Goal: Transaction & Acquisition: Purchase product/service

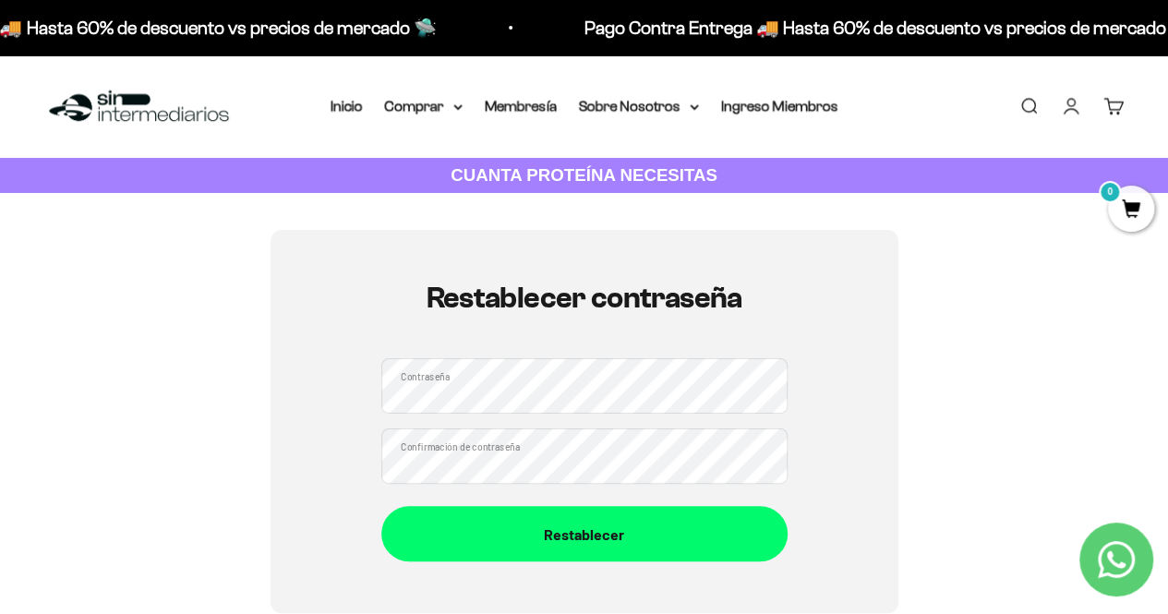
click at [899, 392] on div "Restablecer contraseña Contraseña Confirmación de contraseña Restablecer" at bounding box center [583, 421] width 1079 height 383
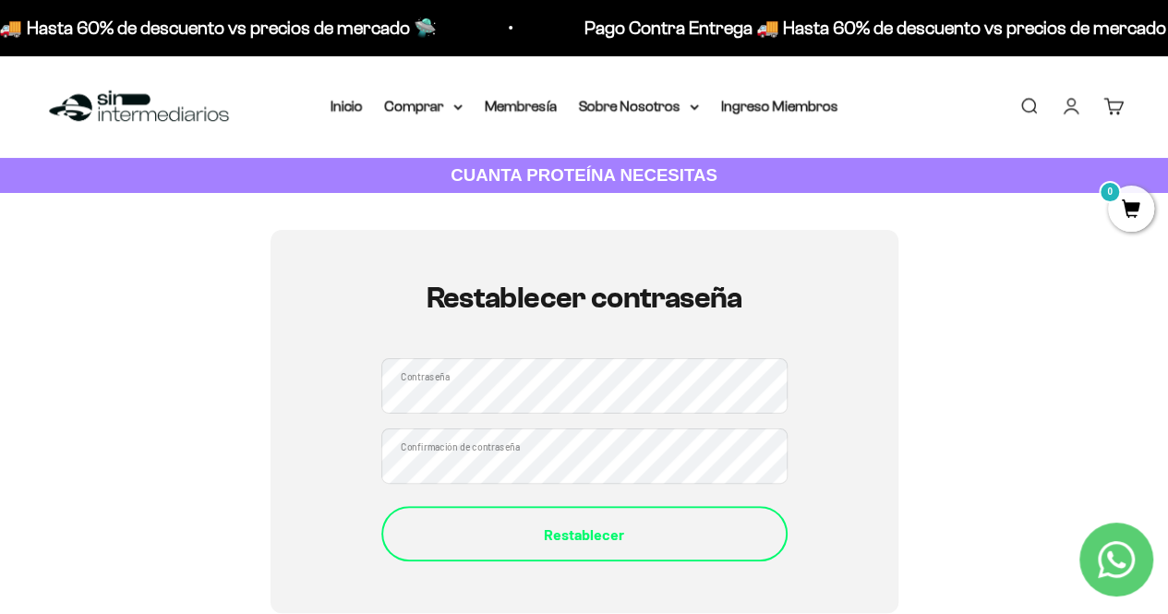
click at [619, 532] on div "Restablecer" at bounding box center [584, 535] width 332 height 24
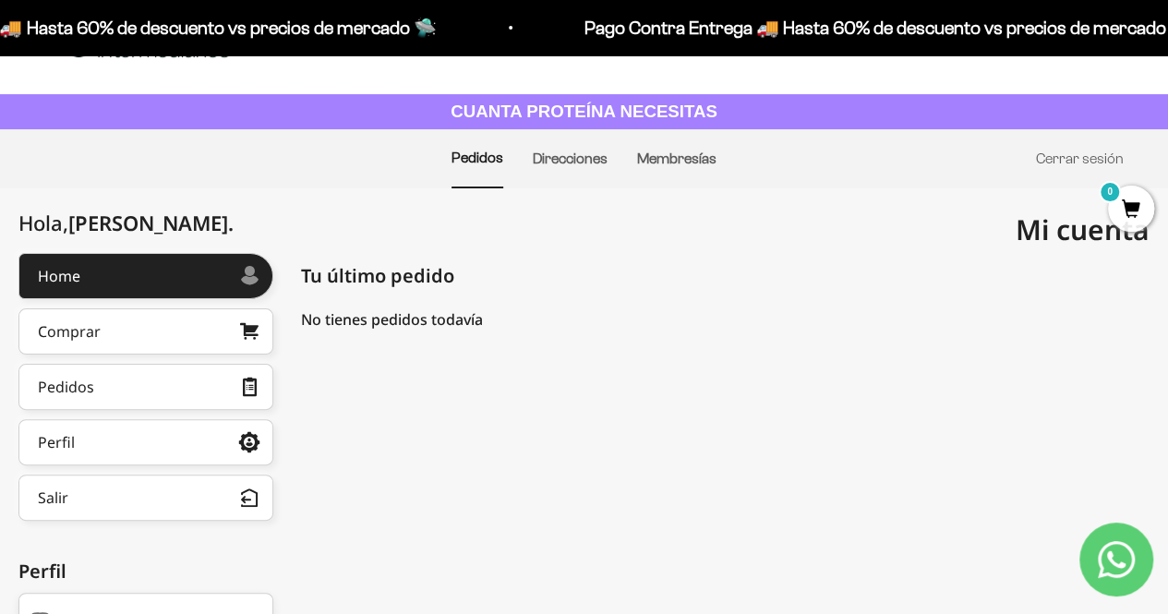
scroll to position [92, 0]
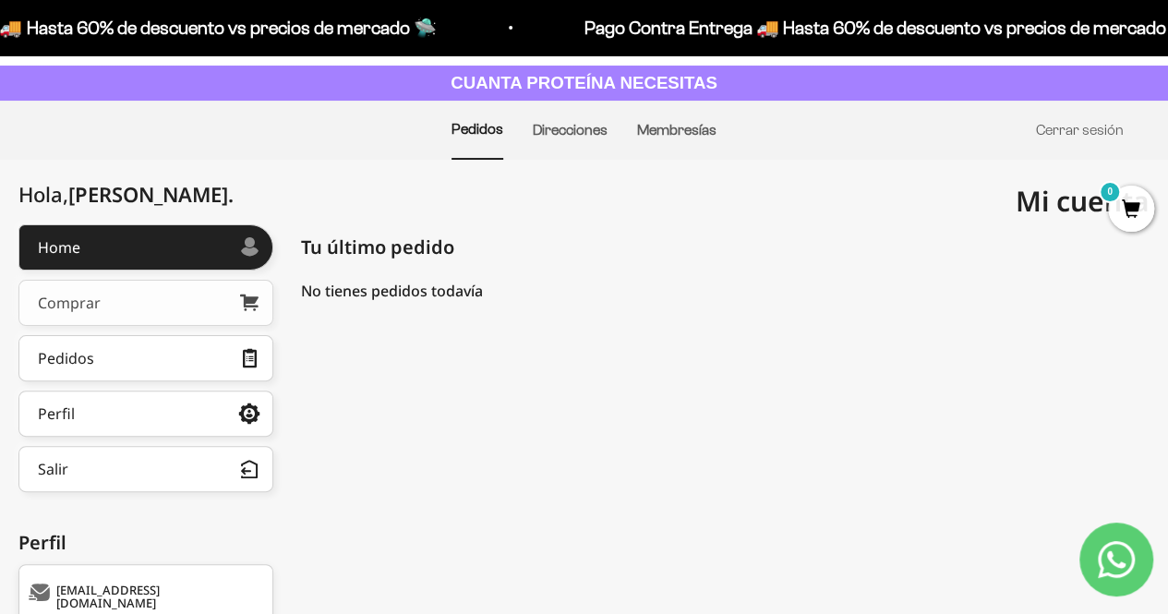
click at [183, 295] on link "Comprar" at bounding box center [145, 303] width 255 height 46
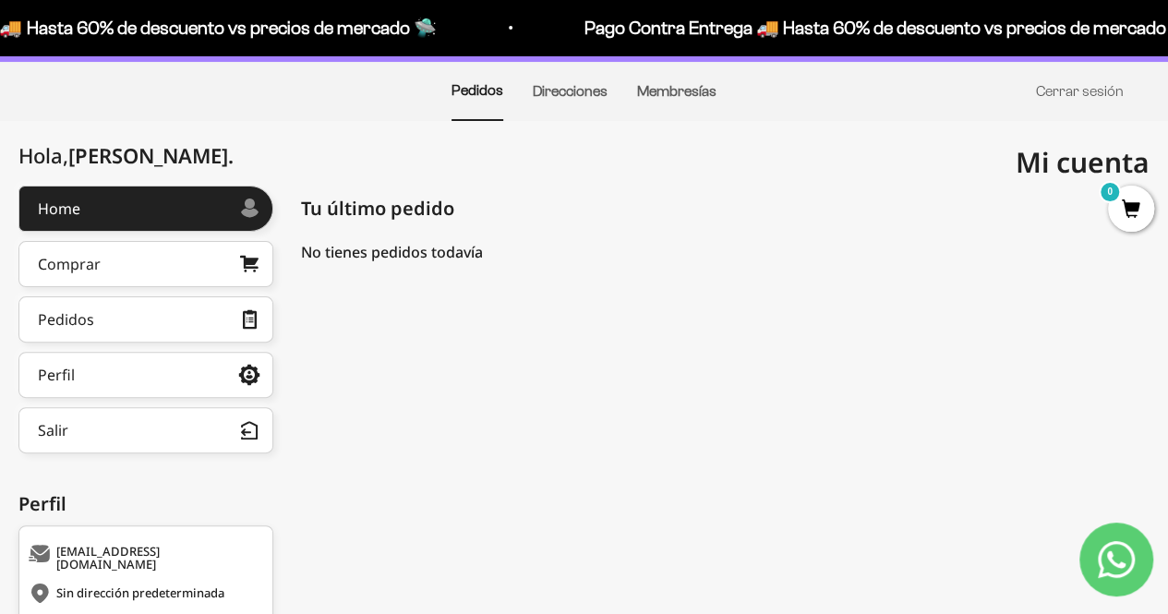
scroll to position [0, 0]
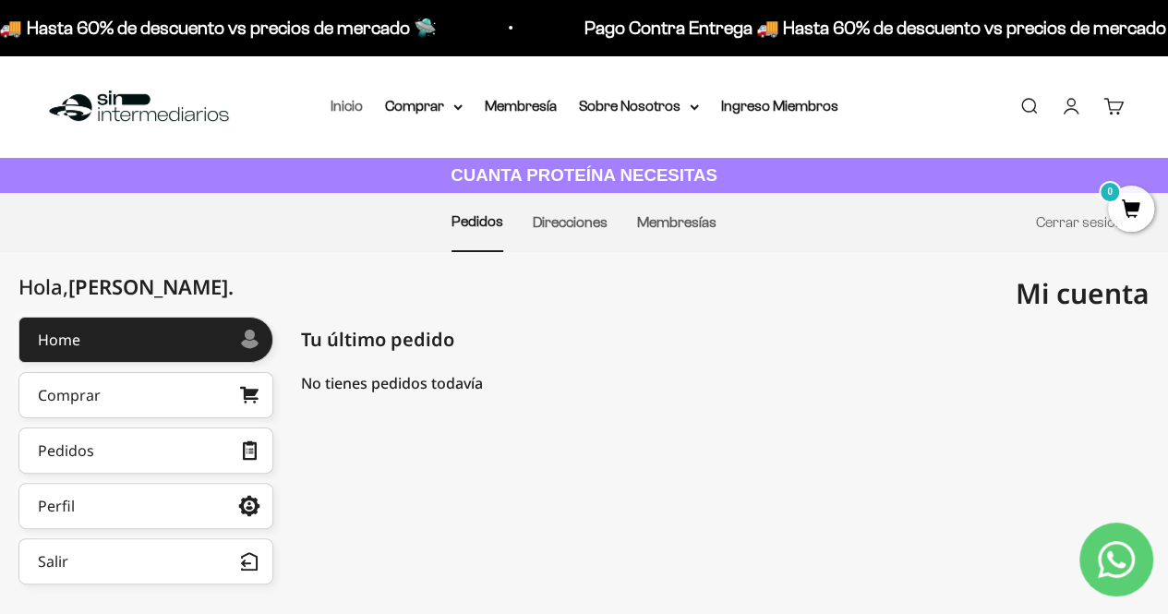
click at [350, 101] on link "Inicio" at bounding box center [347, 106] width 32 height 16
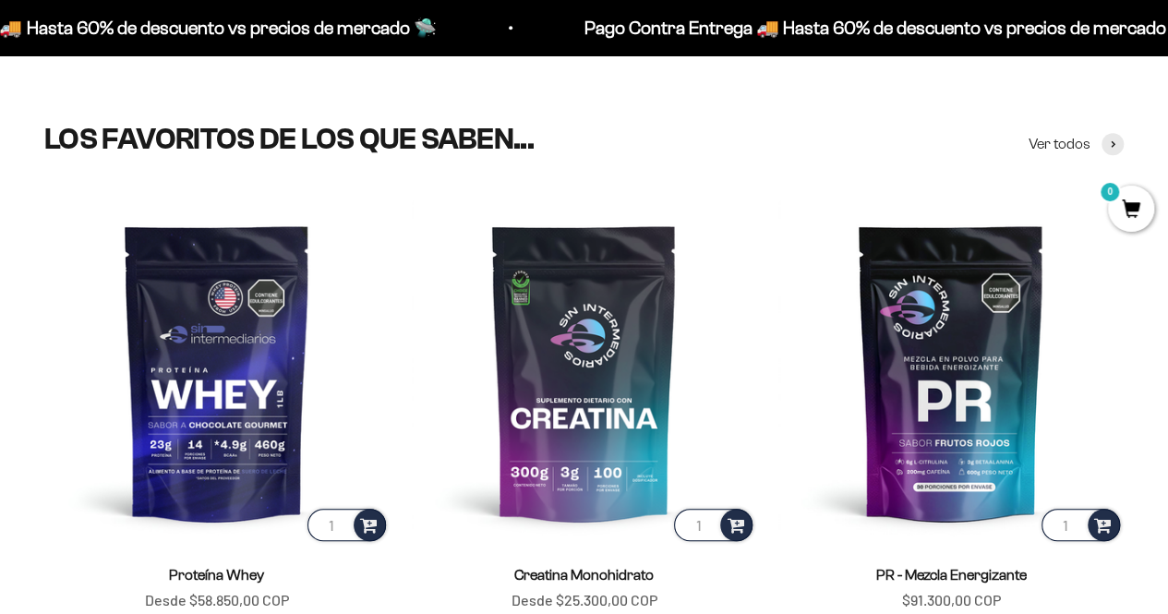
scroll to position [554, 0]
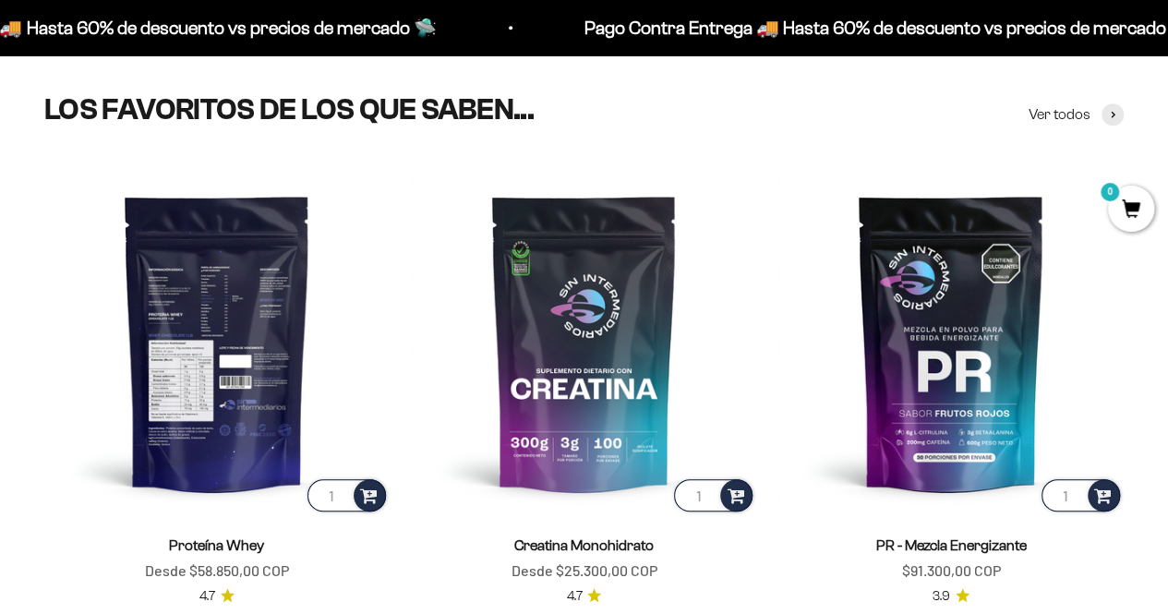
click at [268, 337] on img at bounding box center [216, 342] width 345 height 345
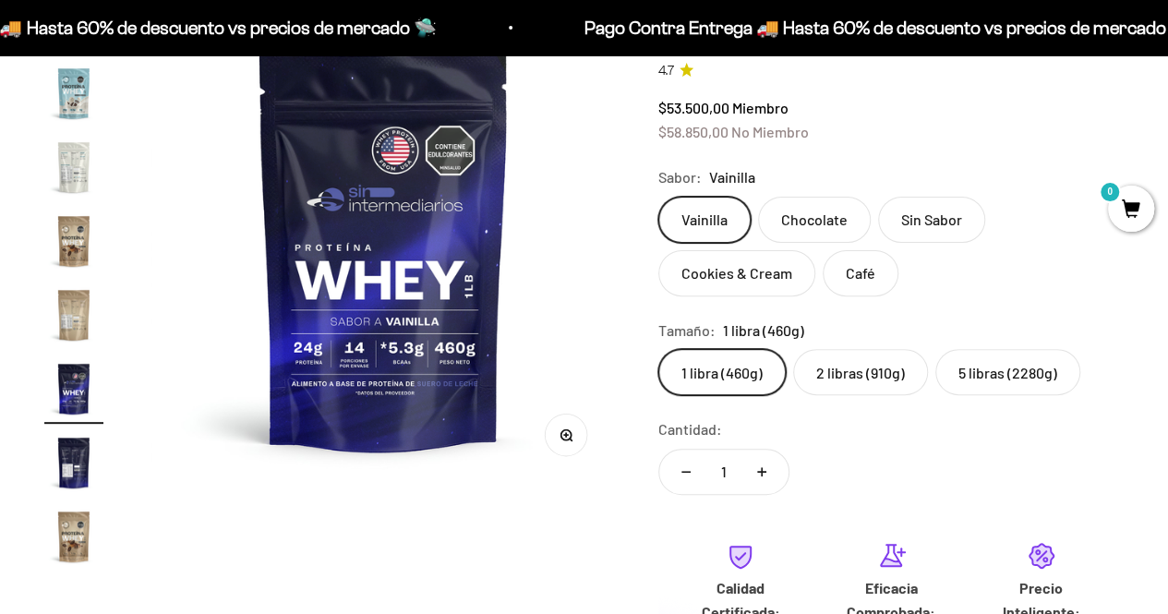
scroll to position [0, 8105]
click at [74, 447] on img "Ir al artículo 19" at bounding box center [73, 462] width 59 height 59
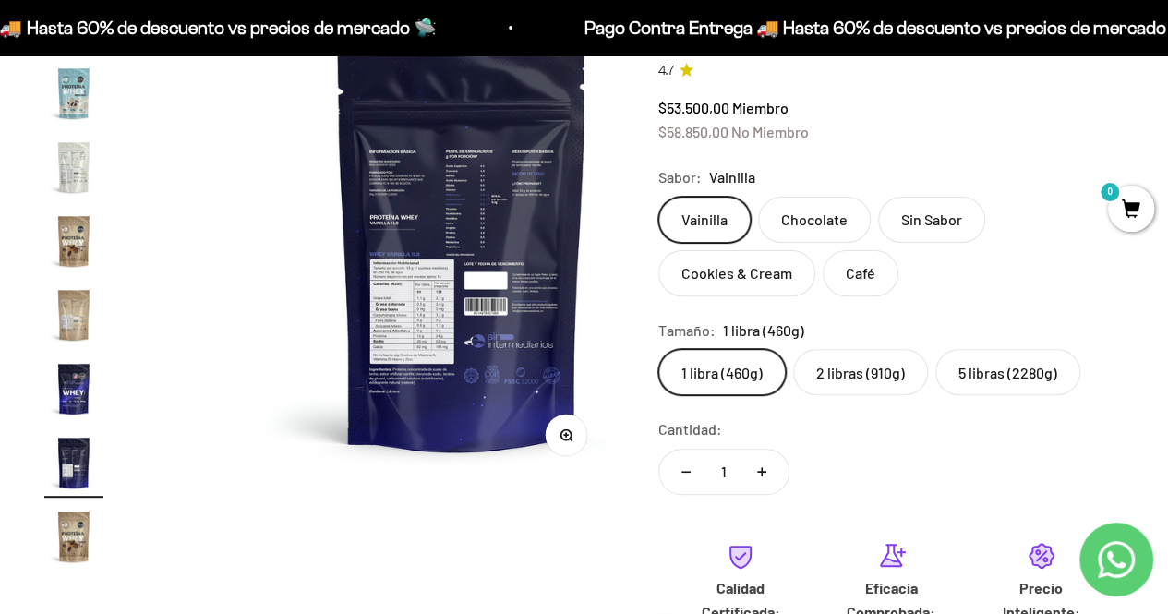
scroll to position [0, 8582]
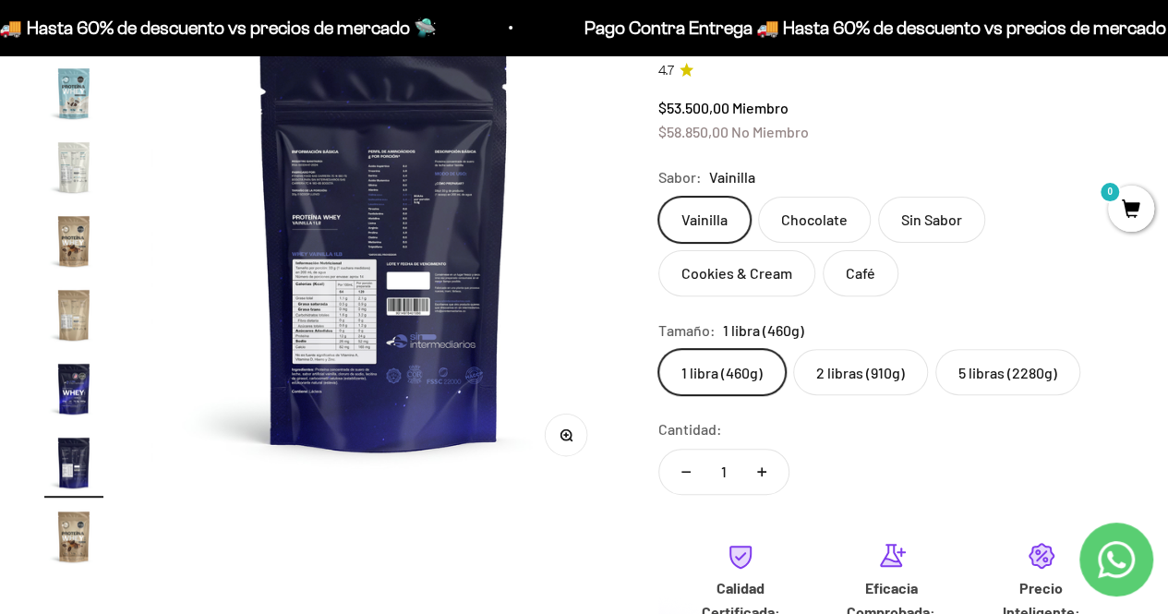
click at [574, 436] on button "Zoom" at bounding box center [566, 436] width 42 height 42
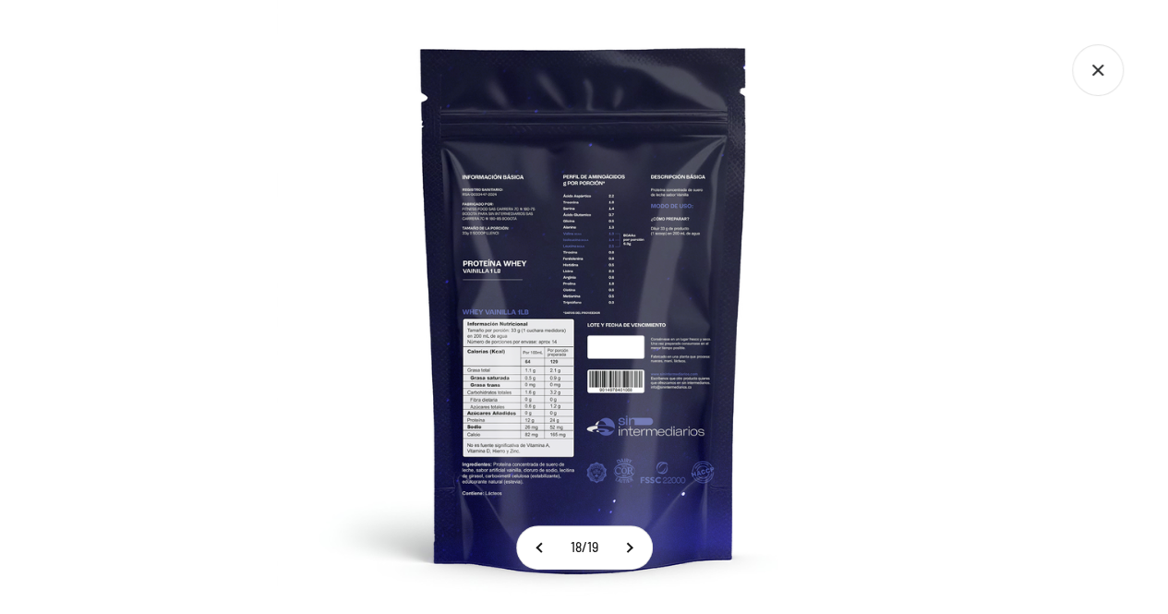
click at [503, 220] on img at bounding box center [584, 307] width 614 height 614
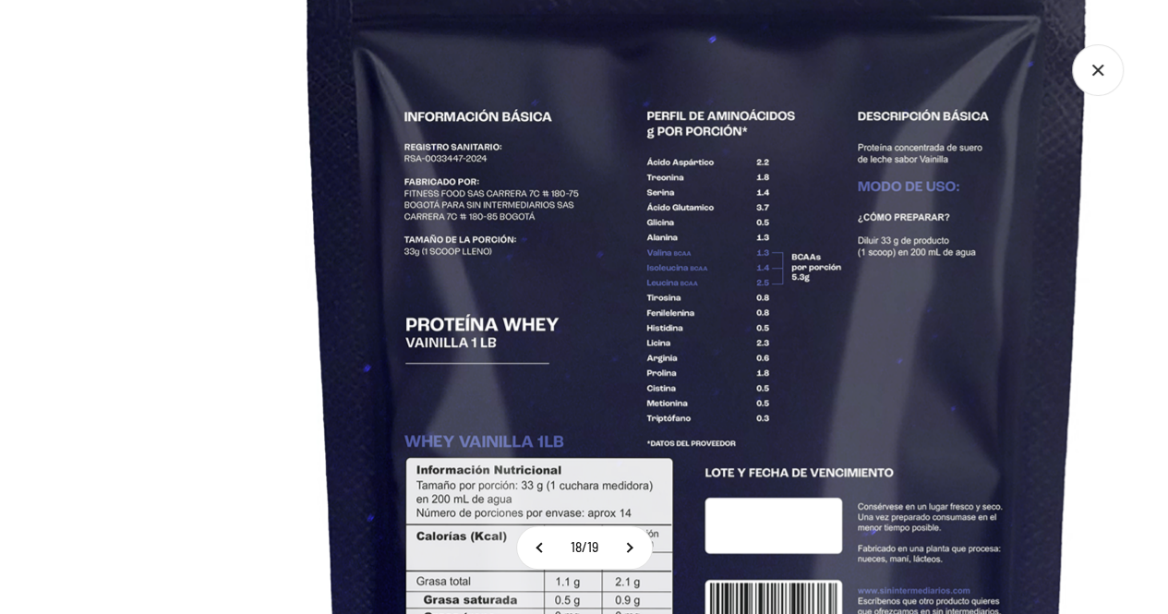
click at [742, 202] on img at bounding box center [696, 429] width 1477 height 1477
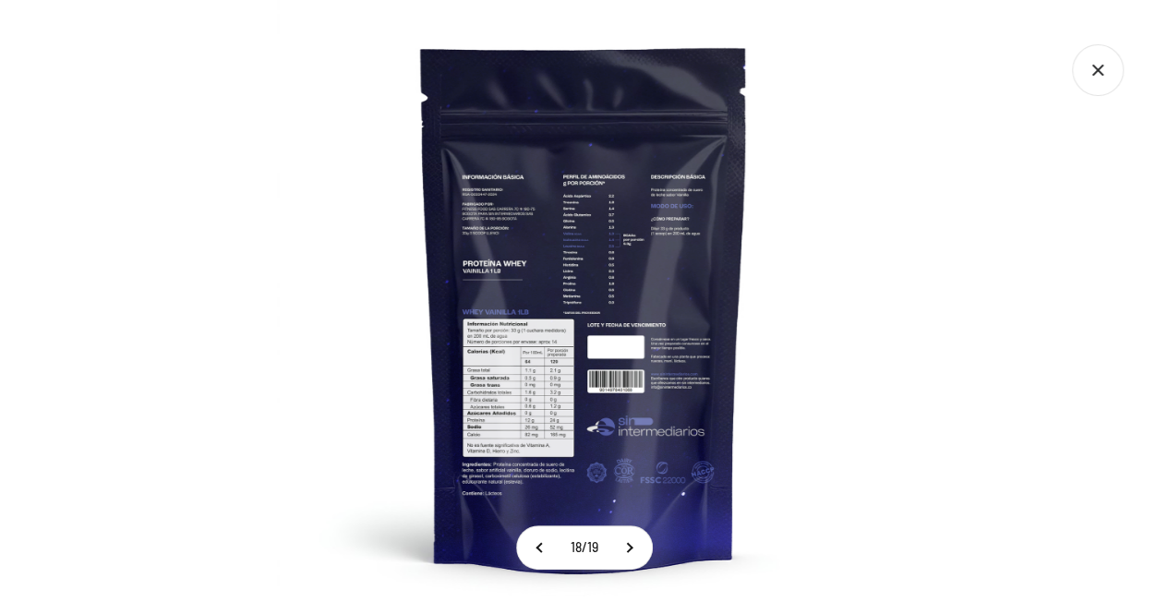
click at [1111, 62] on icon "Cerrar galería" at bounding box center [1098, 70] width 52 height 52
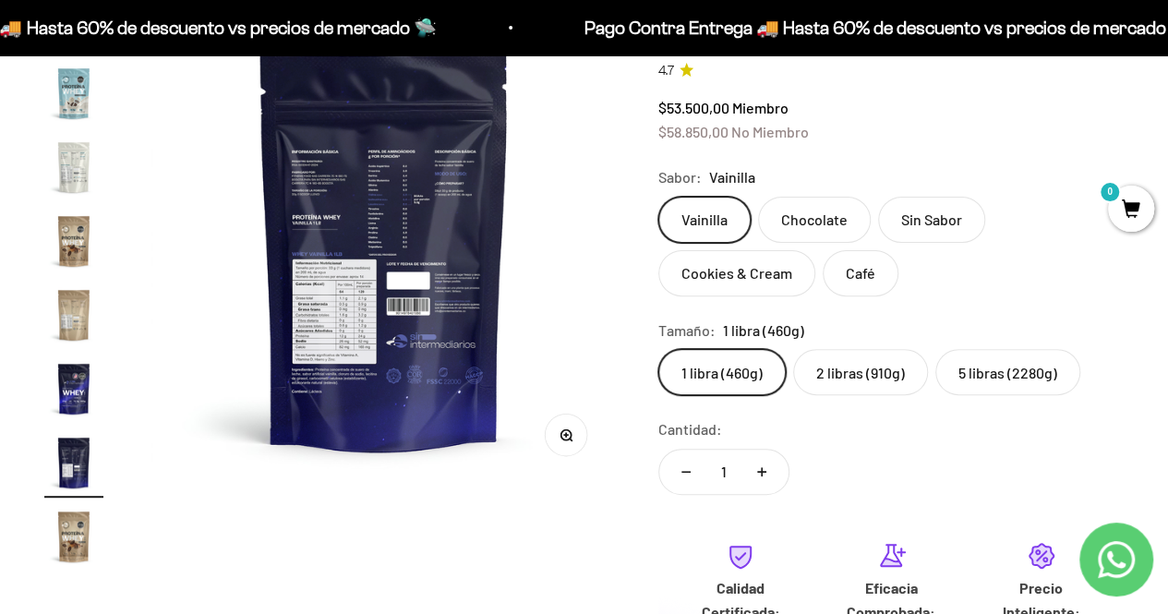
click at [807, 215] on label "Chocolate" at bounding box center [814, 220] width 113 height 46
click at [658, 197] on input "Chocolate" at bounding box center [657, 196] width 1 height 1
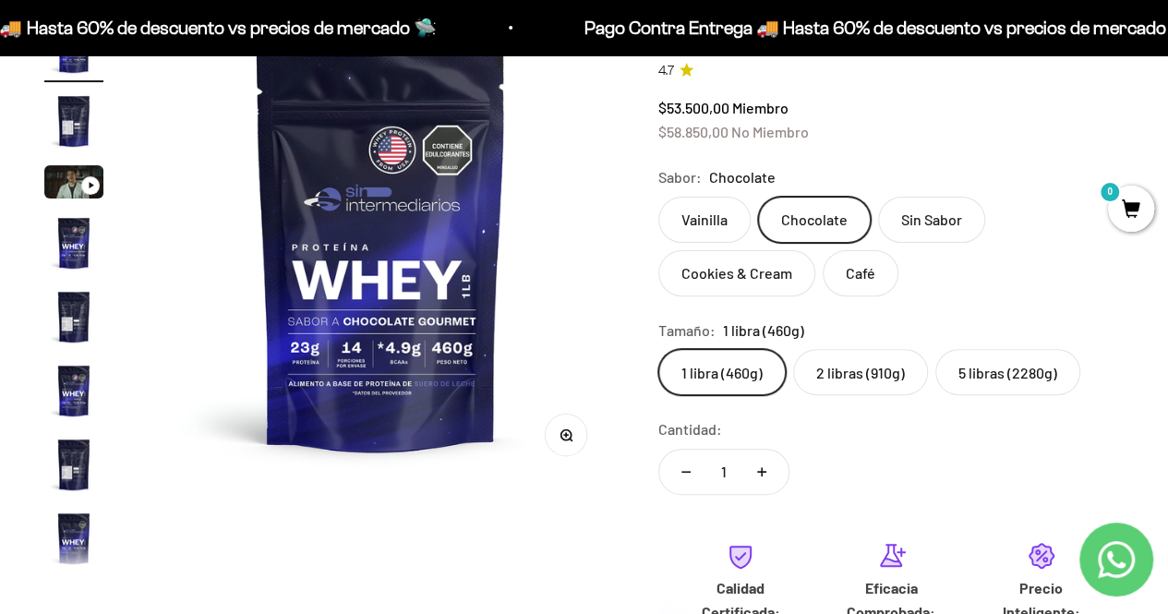
click at [927, 214] on label "Sin Sabor" at bounding box center [931, 220] width 107 height 46
click at [658, 197] on input "Sin Sabor" at bounding box center [657, 196] width 1 height 1
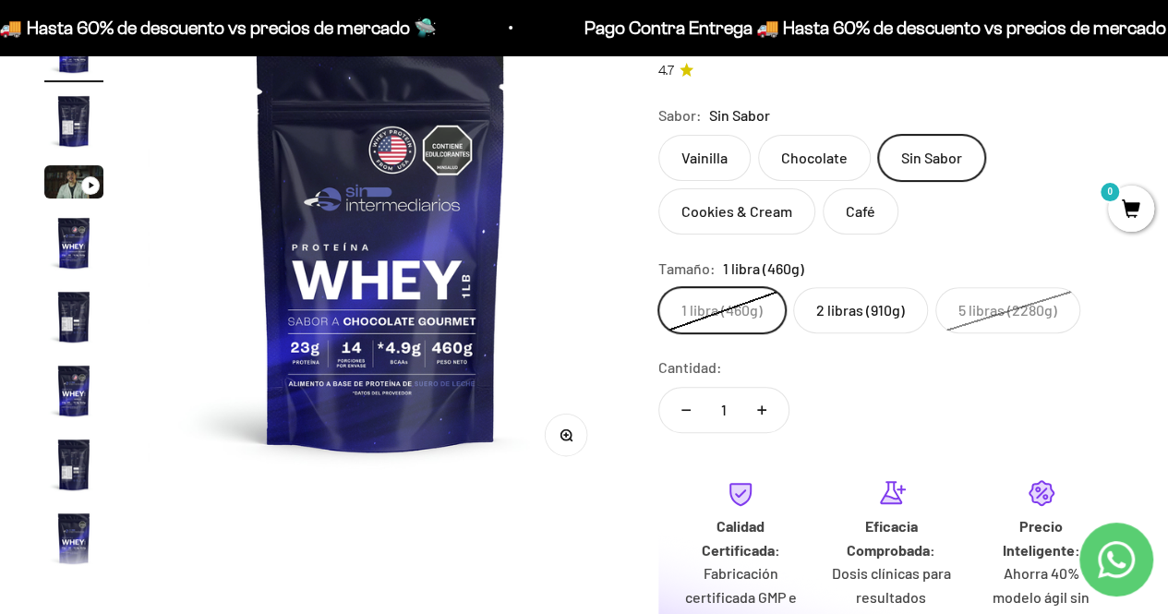
click at [846, 303] on label "2 libras (910g)" at bounding box center [860, 310] width 135 height 46
click at [658, 287] on input "2 libras (910g)" at bounding box center [657, 286] width 1 height 1
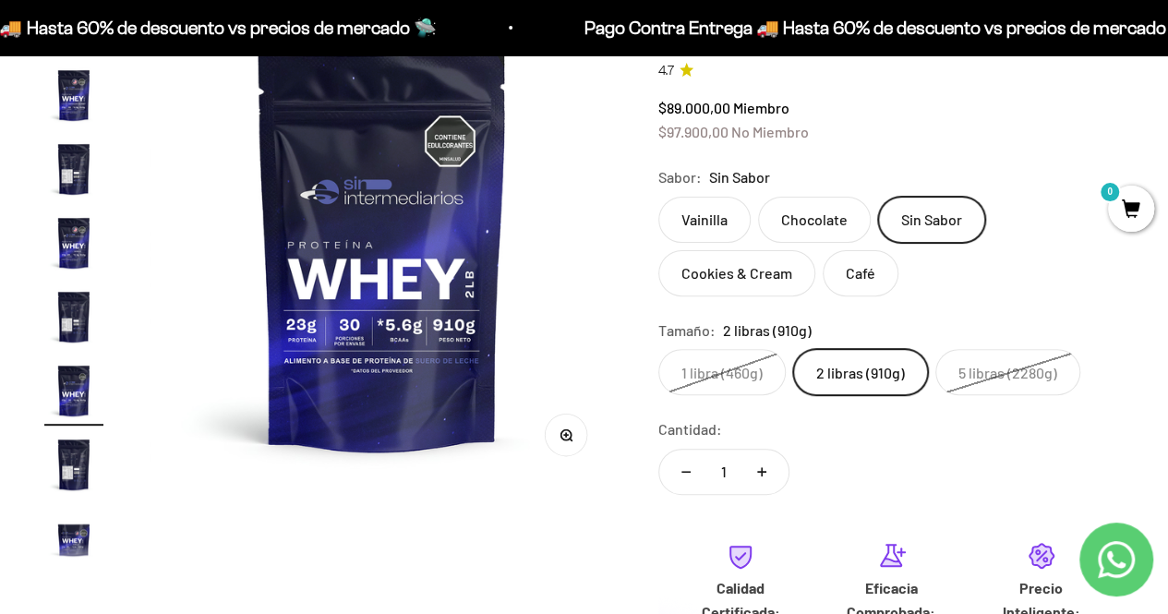
scroll to position [182, 0]
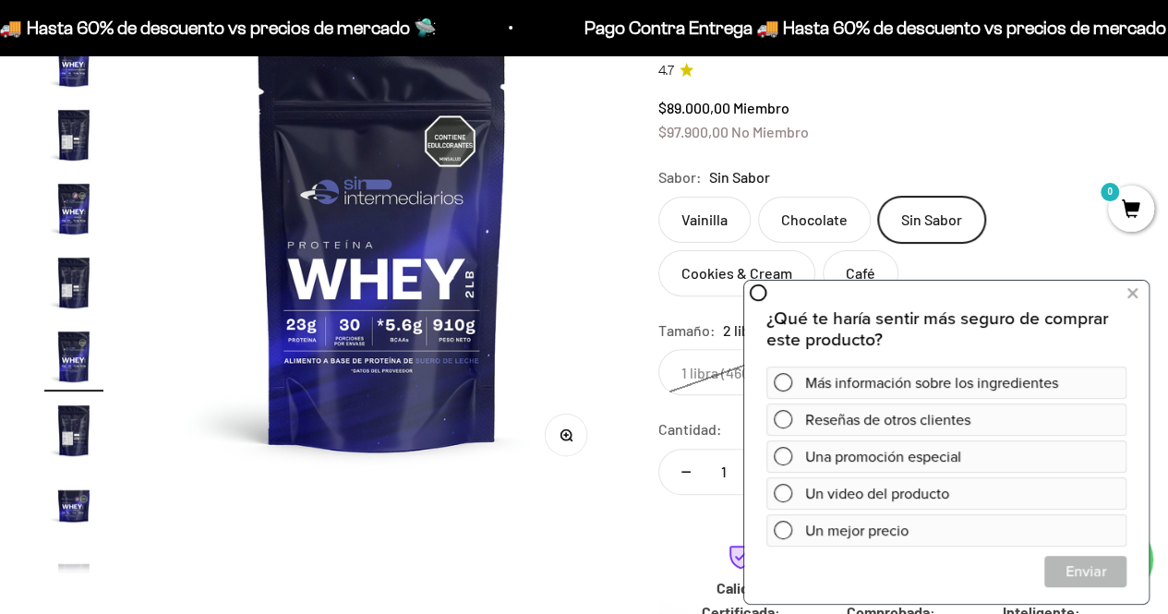
click at [707, 217] on label "Vainilla" at bounding box center [704, 220] width 92 height 46
click at [658, 197] on input "Vainilla" at bounding box center [657, 196] width 1 height 1
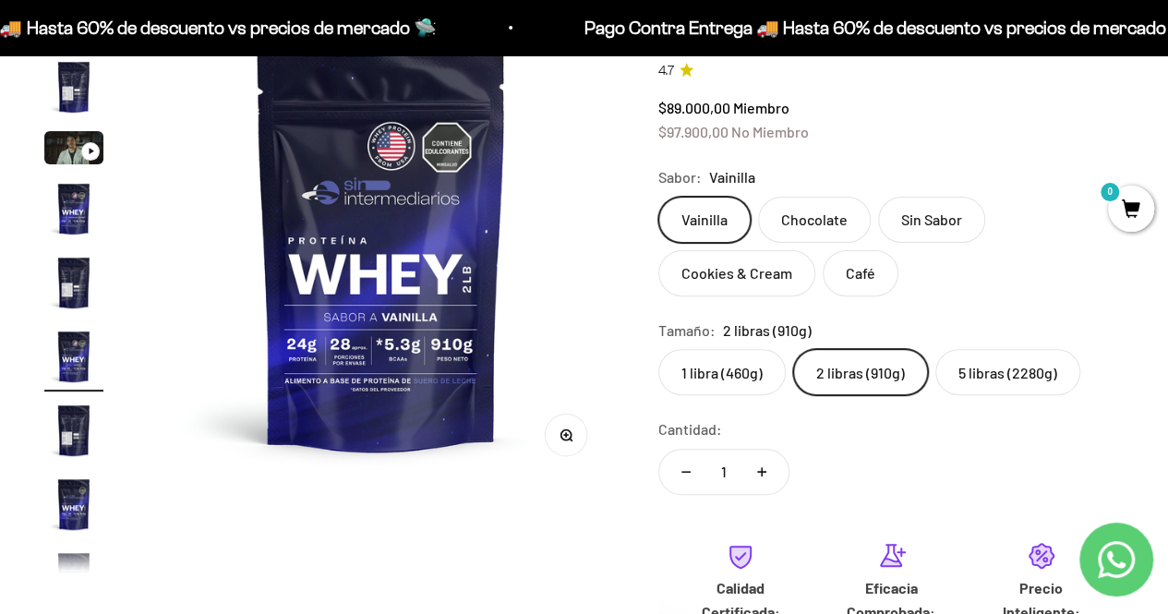
click at [750, 370] on label "1 libra (460g)" at bounding box center [721, 372] width 127 height 46
click at [658, 349] on input "1 libra (460g)" at bounding box center [657, 348] width 1 height 1
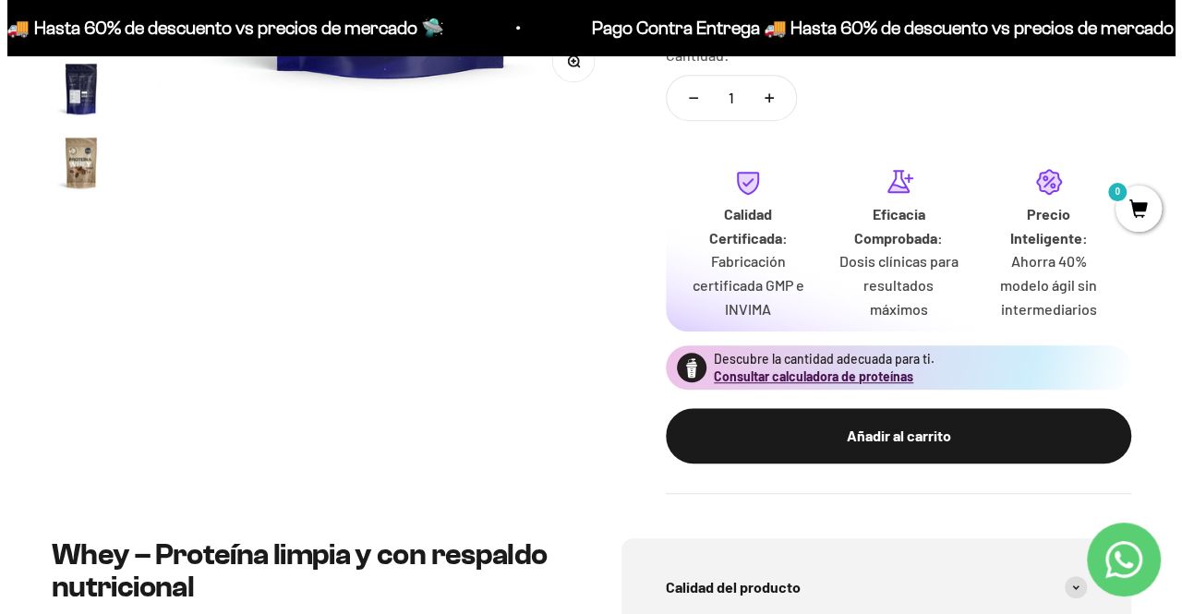
scroll to position [646, 0]
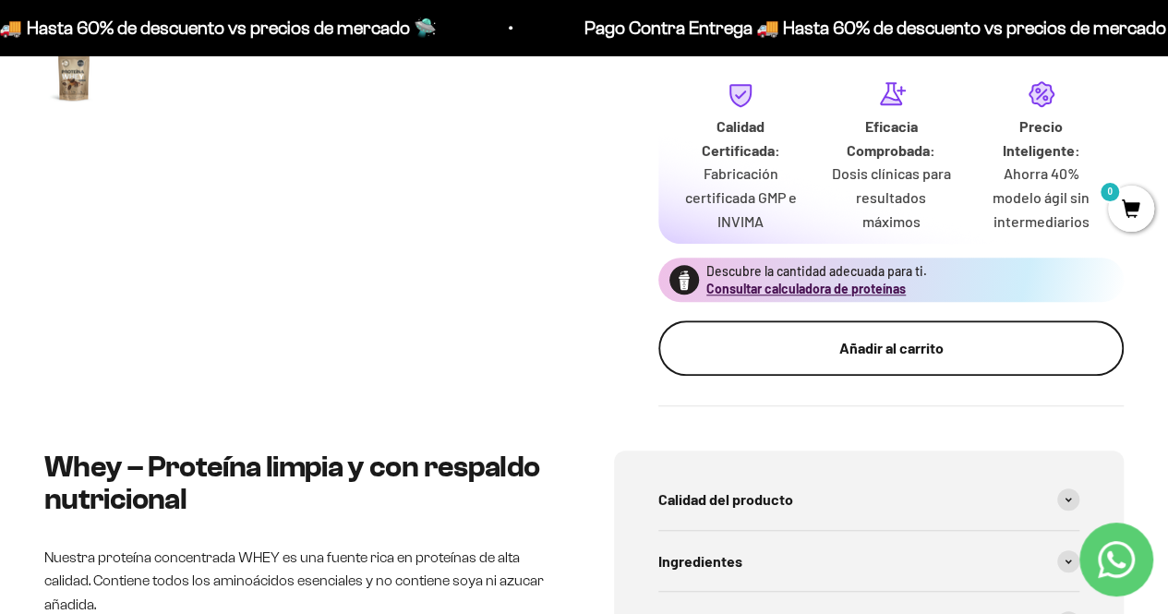
click at [910, 346] on div "Añadir al carrito" at bounding box center [891, 348] width 392 height 24
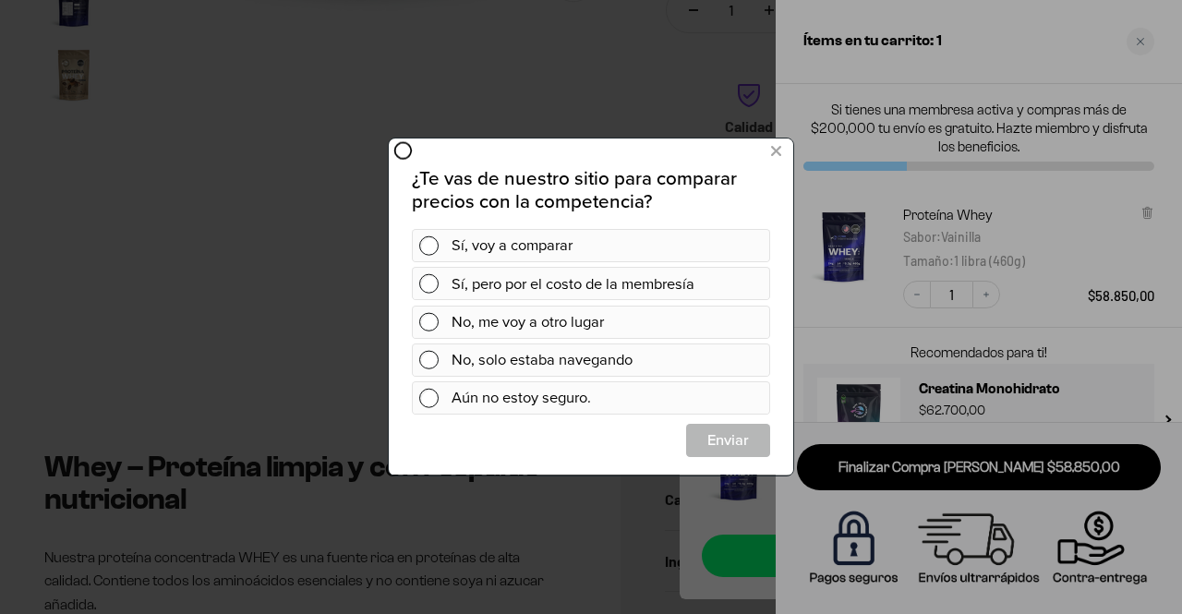
scroll to position [0, 0]
click at [782, 151] on button at bounding box center [776, 152] width 34 height 30
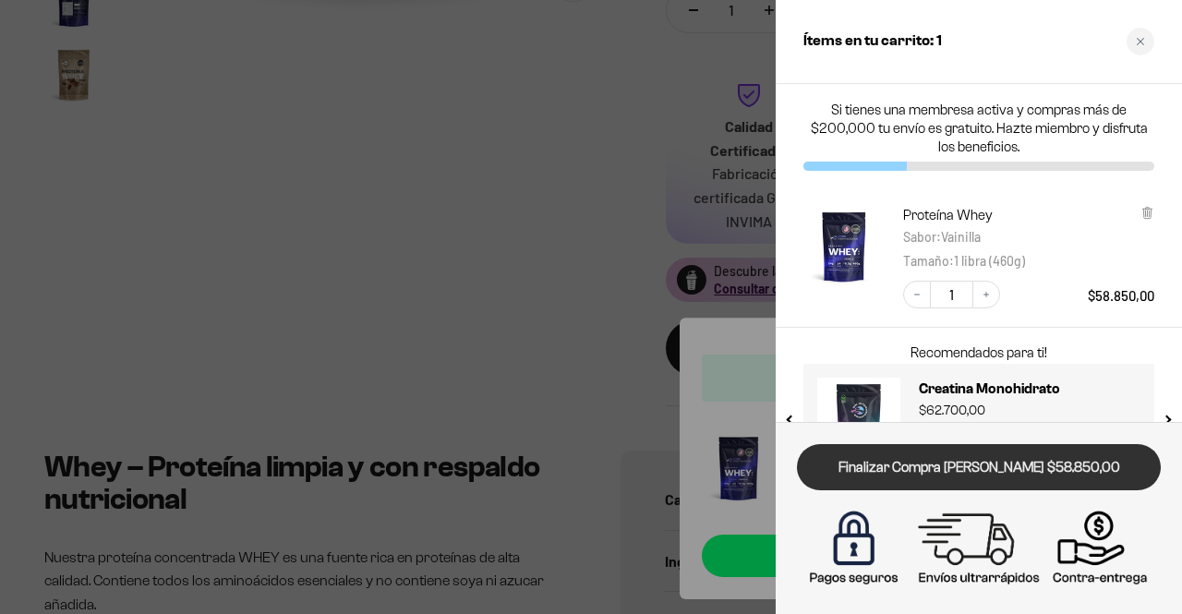
click at [970, 462] on link "Finalizar Compra [PERSON_NAME] $58.850,00" at bounding box center [979, 467] width 364 height 47
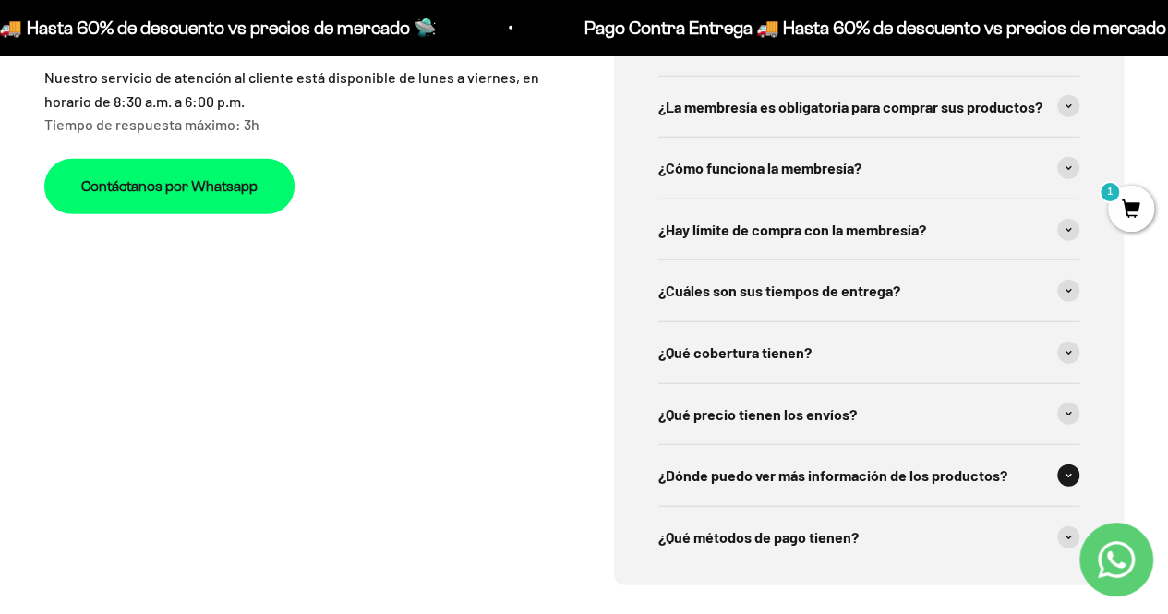
scroll to position [5728, 0]
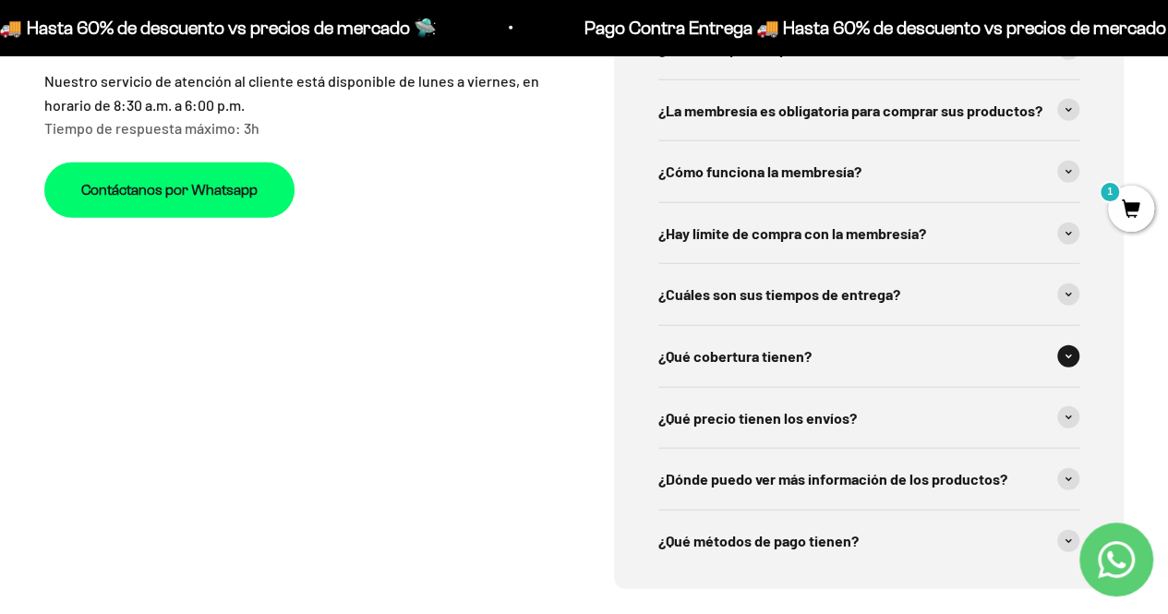
click at [1069, 345] on span at bounding box center [1068, 356] width 22 height 22
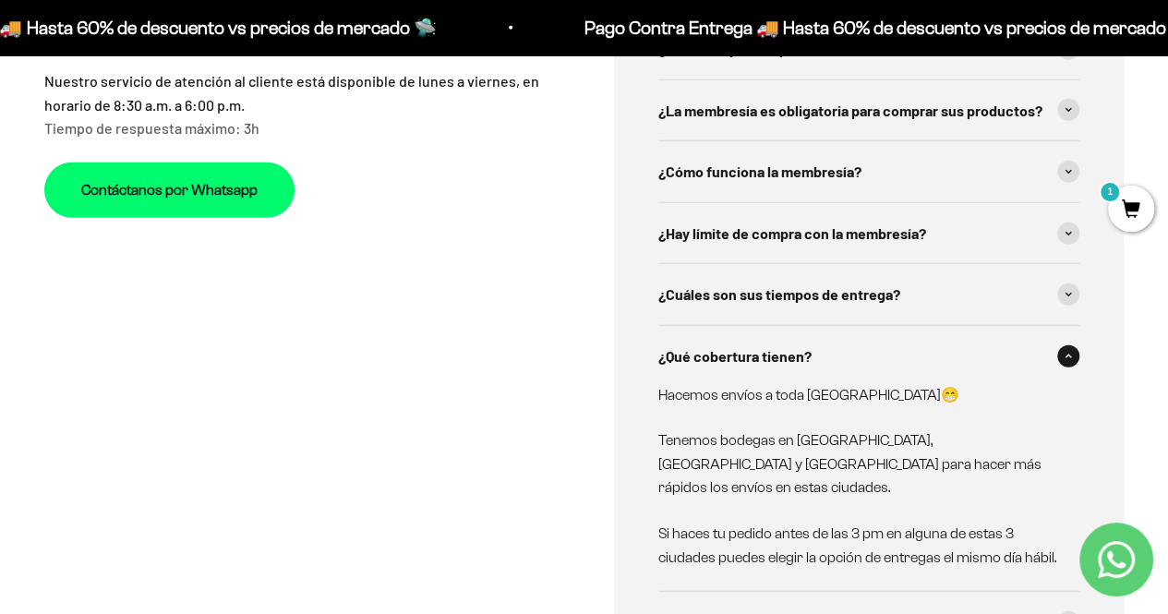
click at [1077, 345] on span at bounding box center [1068, 356] width 22 height 22
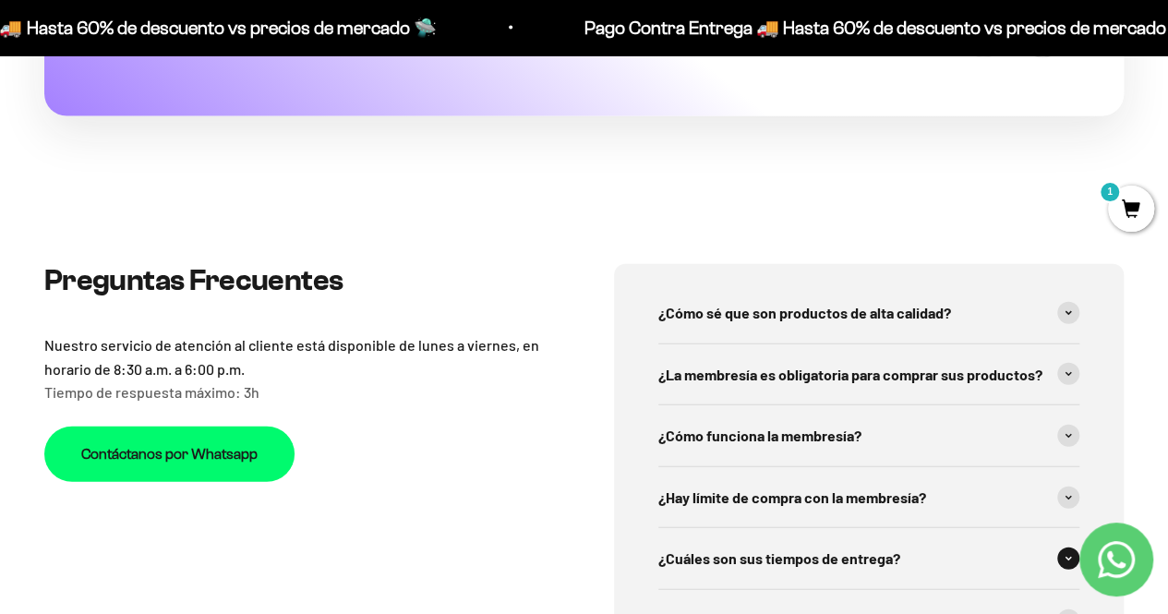
scroll to position [5451, 0]
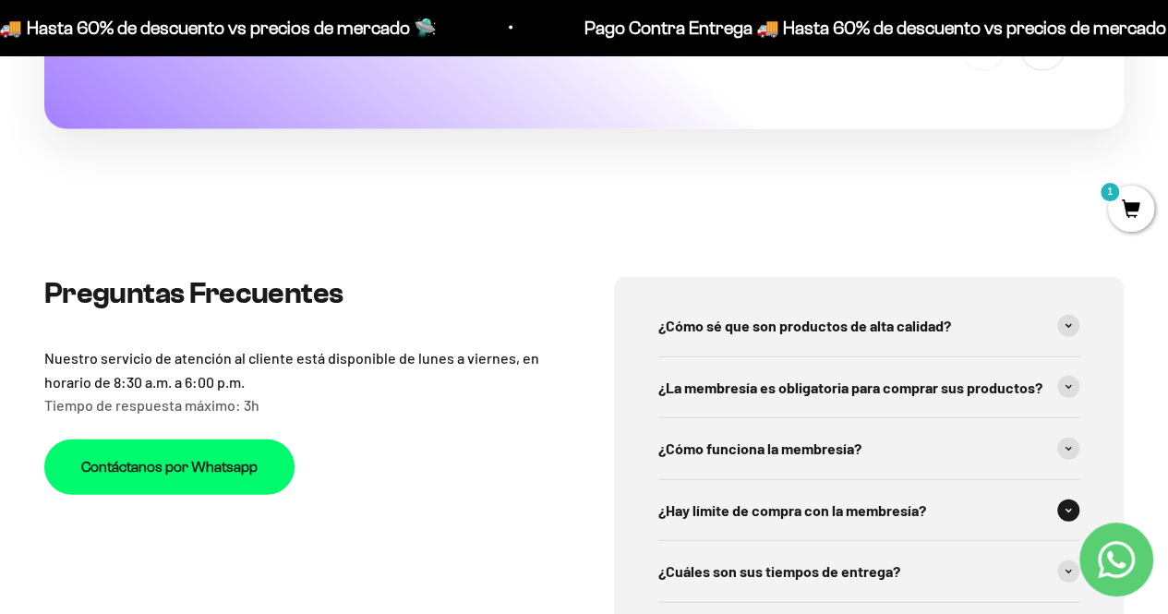
click at [1069, 500] on span at bounding box center [1068, 511] width 22 height 22
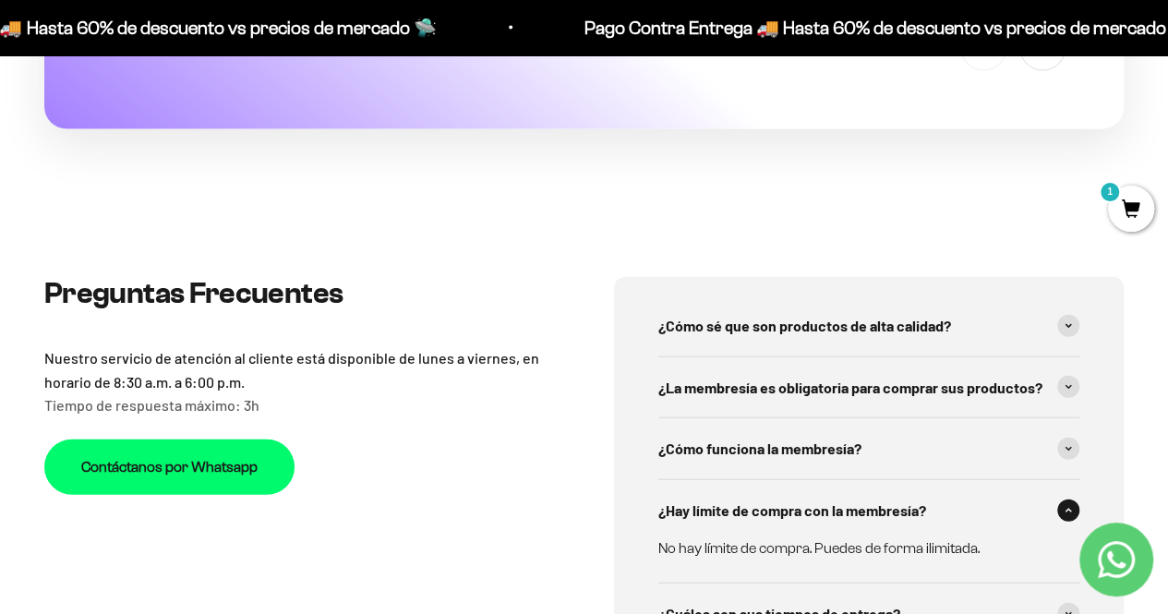
scroll to position [5450, 0]
click at [1069, 500] on span at bounding box center [1068, 511] width 22 height 22
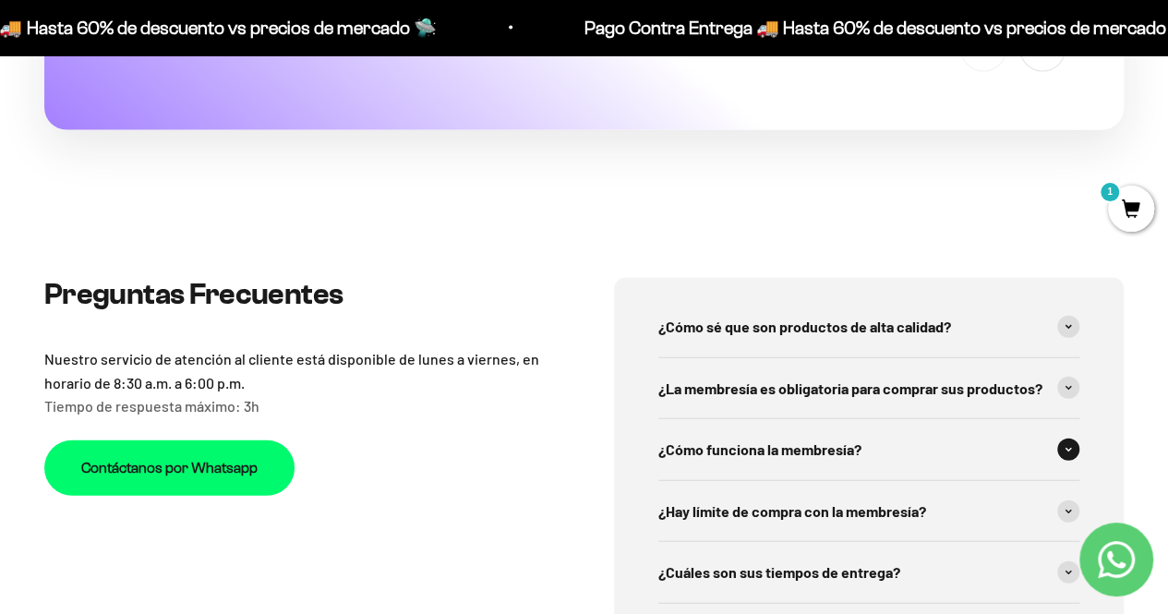
click at [1067, 439] on span at bounding box center [1068, 450] width 22 height 22
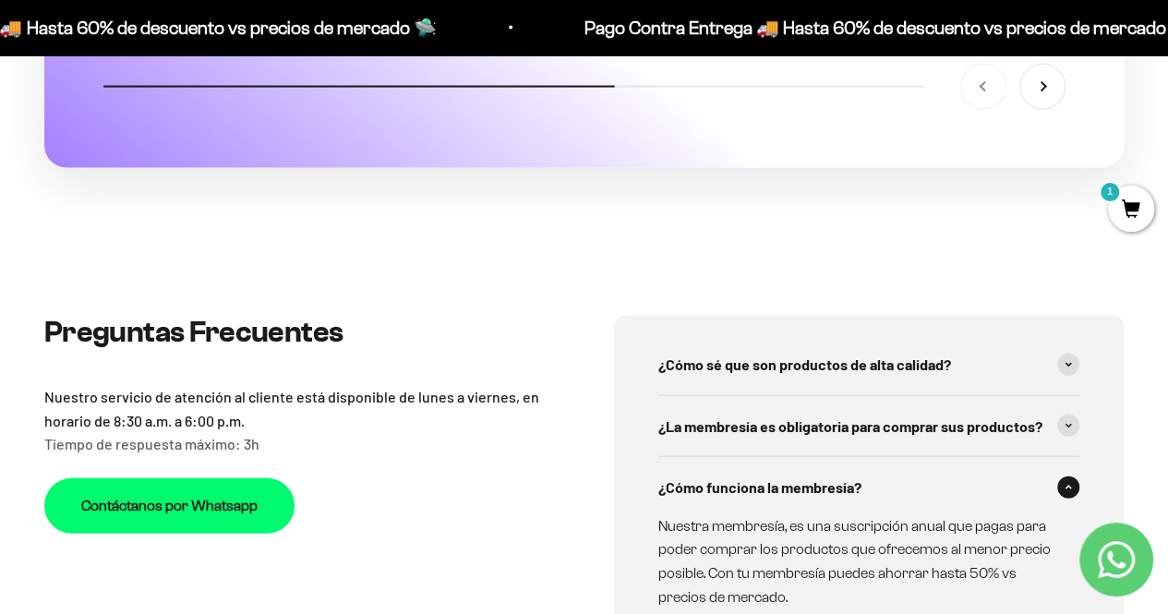
scroll to position [5358, 0]
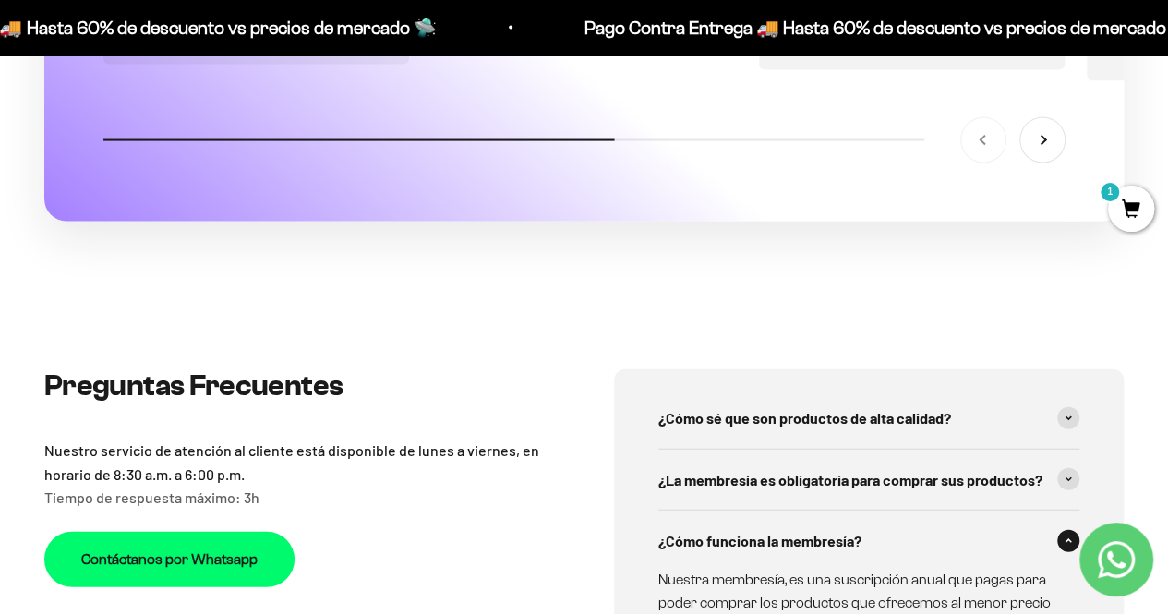
click at [1072, 530] on span at bounding box center [1068, 541] width 22 height 22
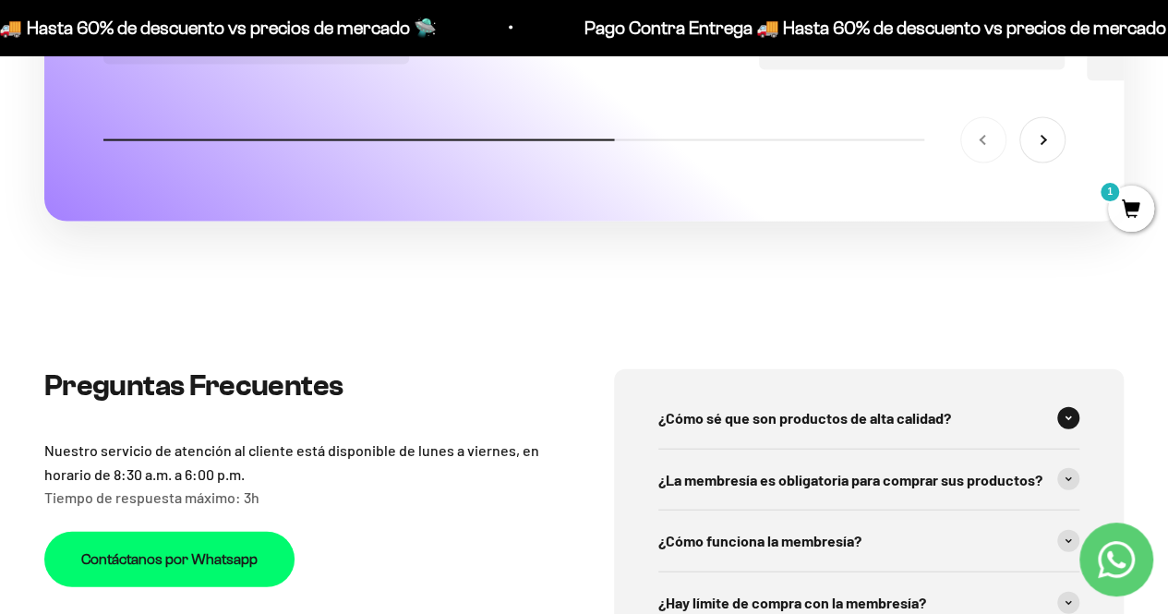
click at [1064, 407] on span at bounding box center [1068, 418] width 22 height 22
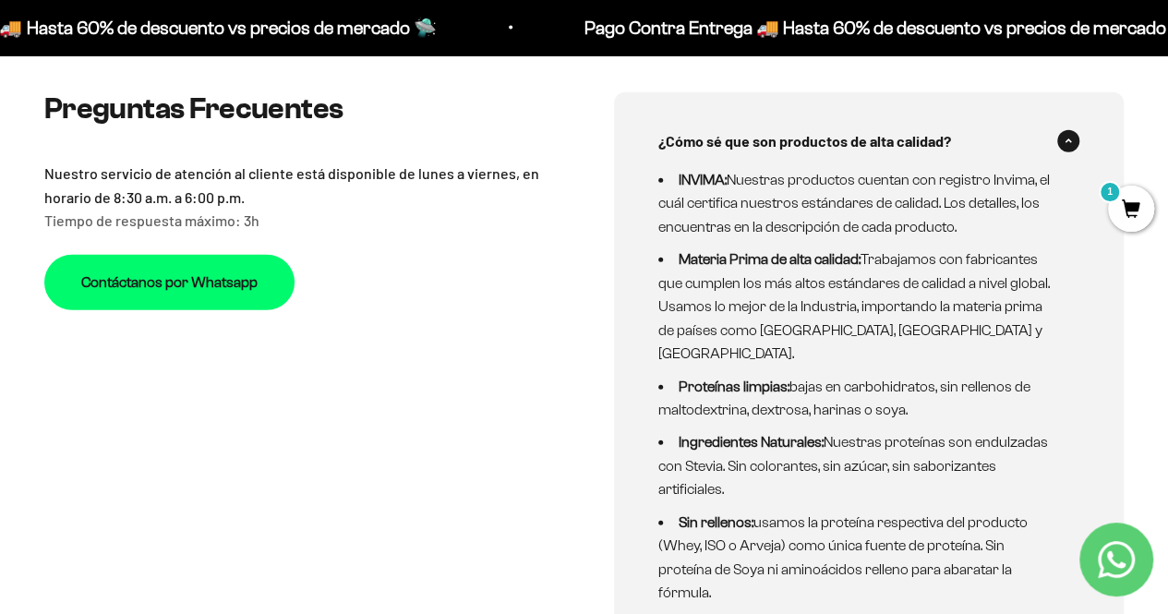
scroll to position [5543, 0]
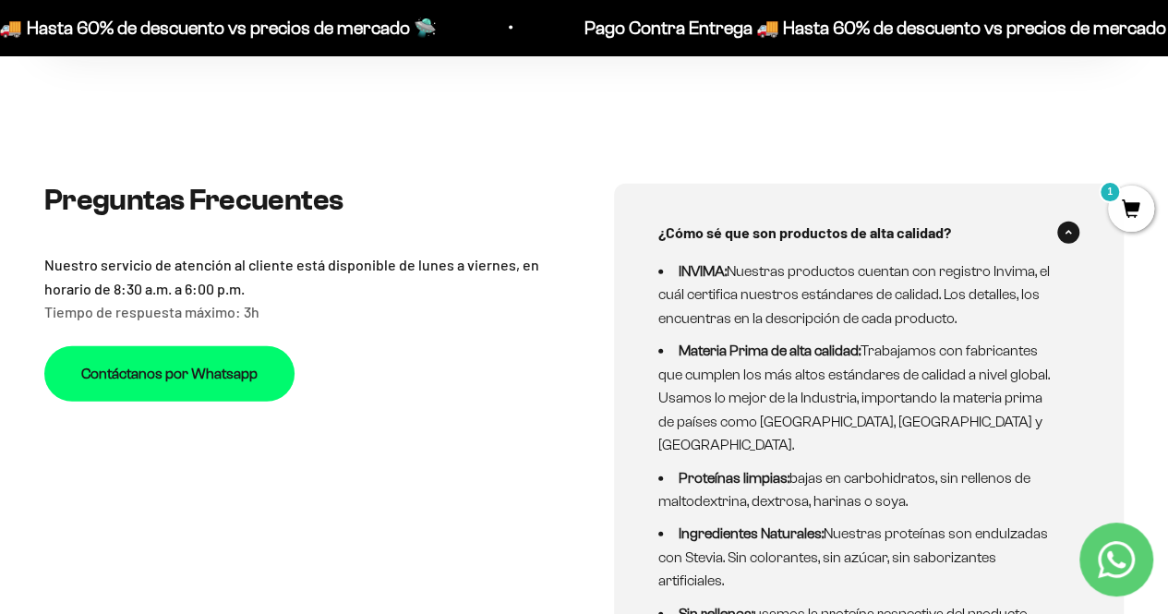
click at [1063, 222] on span at bounding box center [1068, 233] width 22 height 22
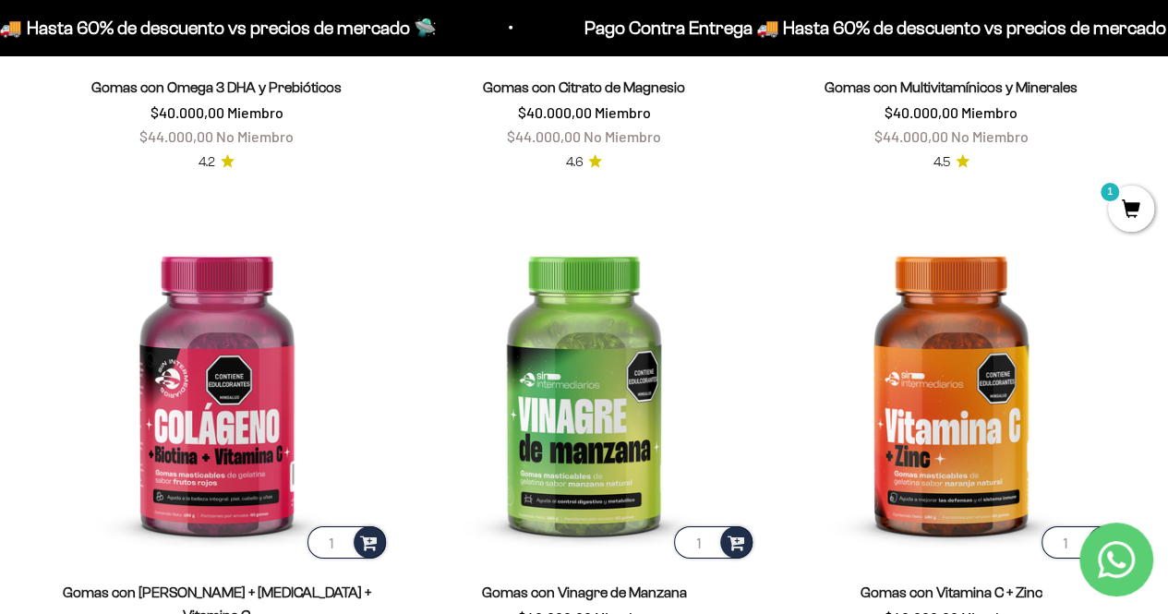
scroll to position [2589, 0]
